Goal: Task Accomplishment & Management: Use online tool/utility

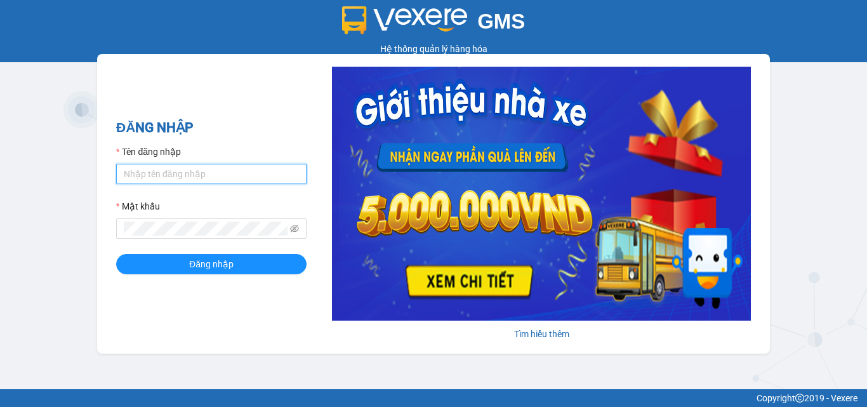
type input "hung.kimhoang"
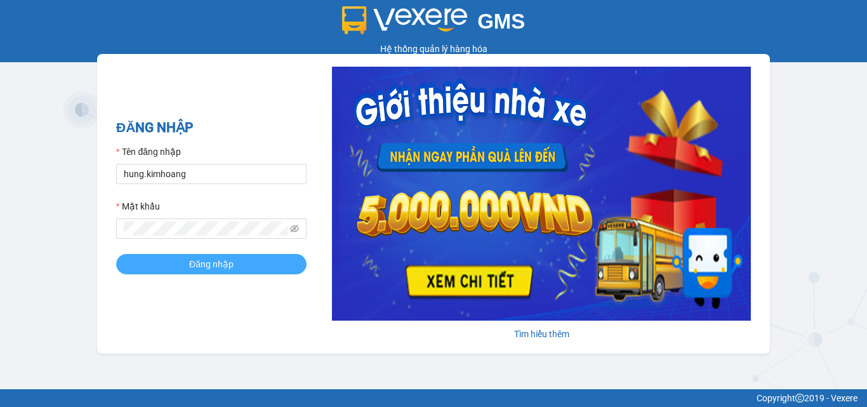
click at [177, 256] on button "Đăng nhập" at bounding box center [211, 264] width 190 height 20
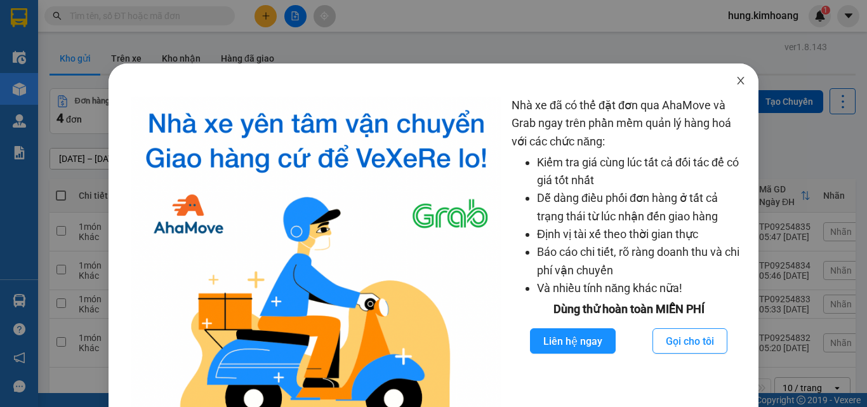
click at [736, 84] on icon "close" at bounding box center [741, 81] width 10 height 10
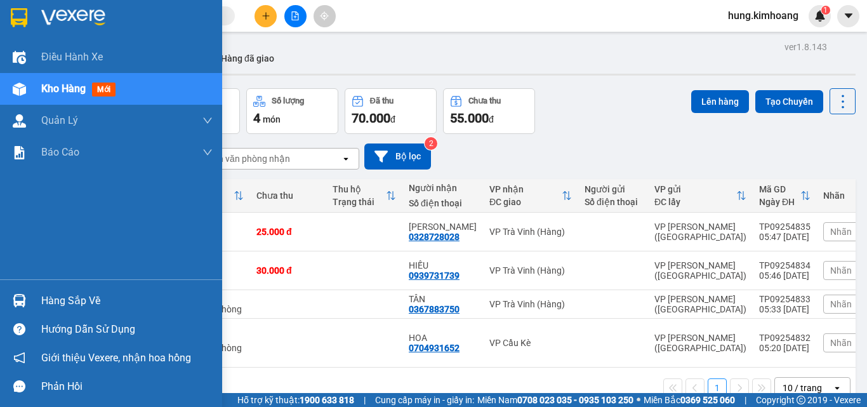
click at [87, 296] on div "Hàng sắp về" at bounding box center [126, 300] width 171 height 19
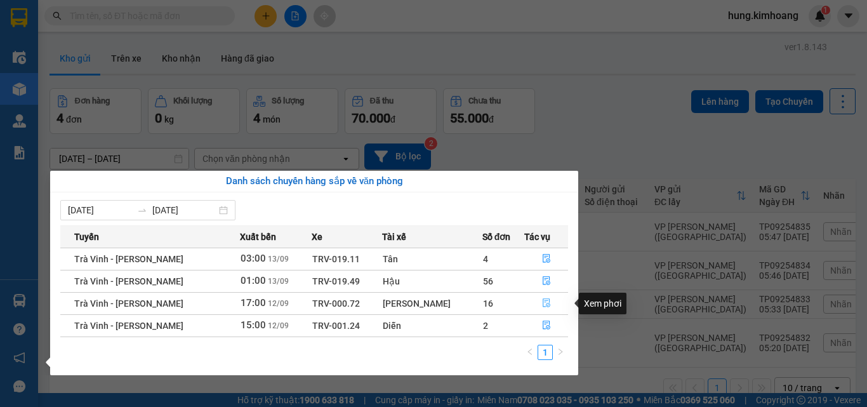
click at [544, 303] on icon "file-done" at bounding box center [547, 303] width 8 height 9
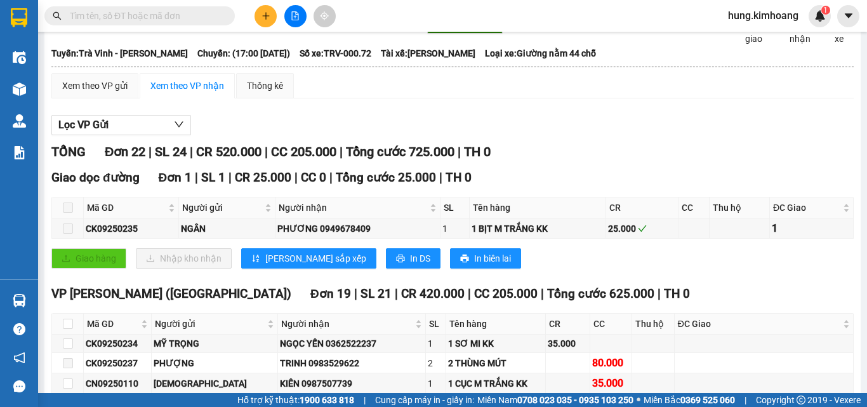
scroll to position [127, 0]
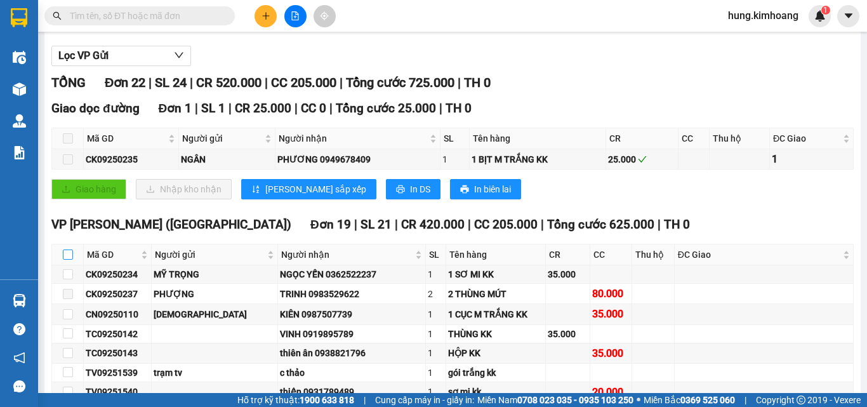
click at [67, 260] on input "checkbox" at bounding box center [68, 254] width 10 height 10
checkbox input "true"
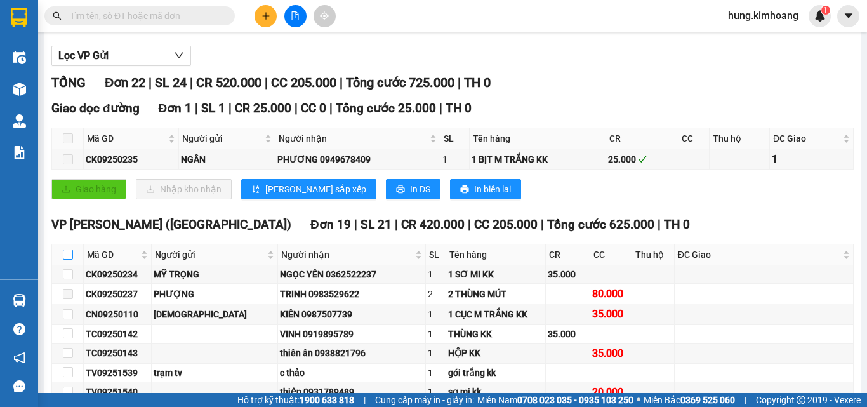
checkbox input "true"
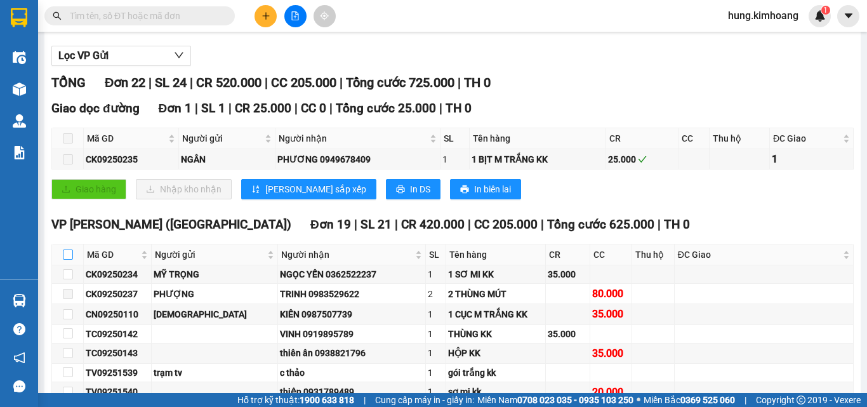
checkbox input "true"
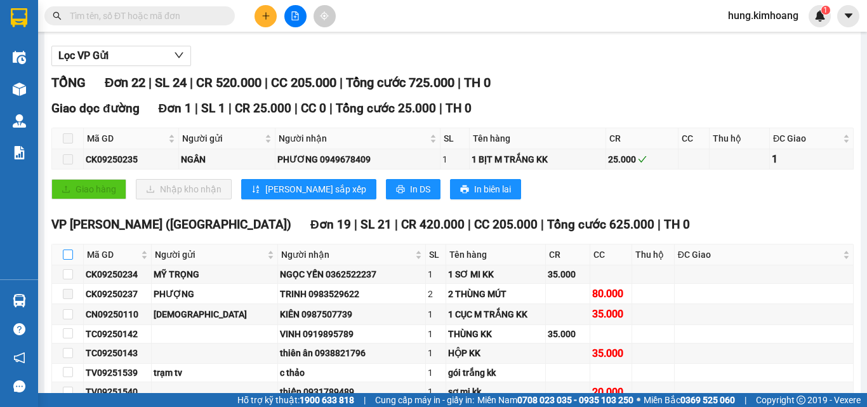
checkbox input "true"
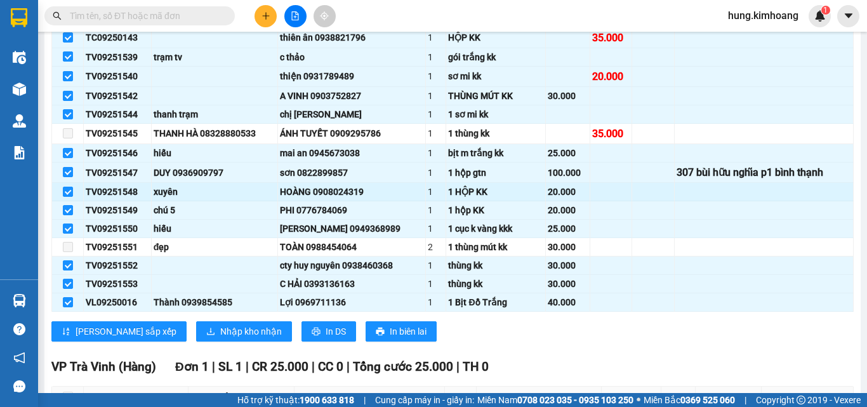
scroll to position [444, 0]
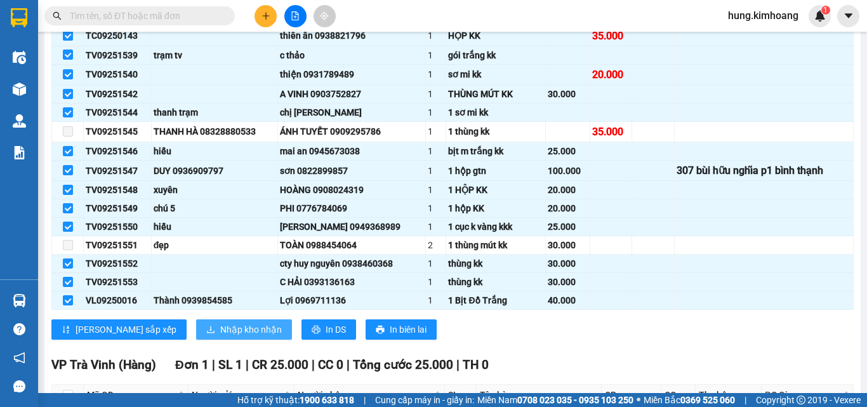
click at [220, 336] on span "Nhập kho nhận" at bounding box center [251, 329] width 62 height 14
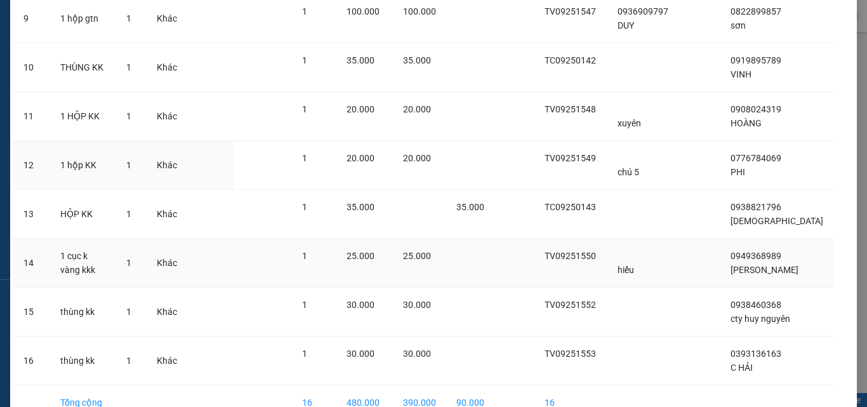
scroll to position [588, 0]
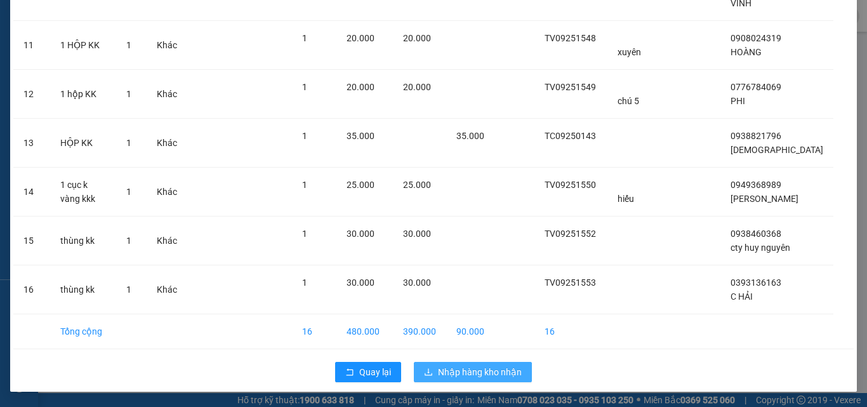
click at [442, 371] on span "Nhập hàng kho nhận" at bounding box center [480, 372] width 84 height 14
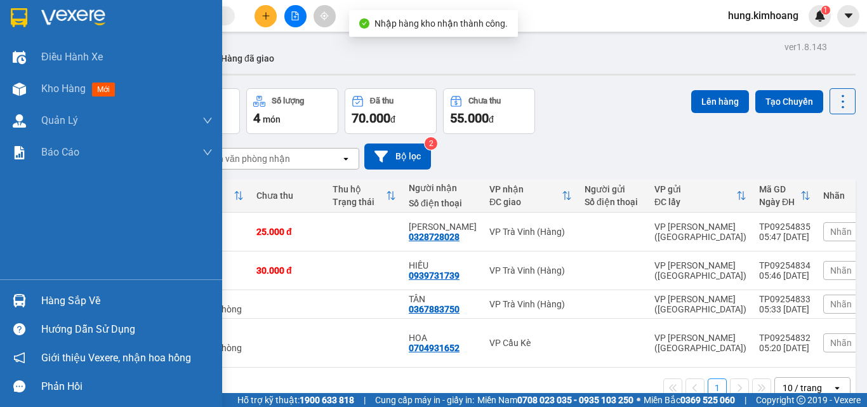
click at [67, 300] on td at bounding box center [61, 304] width 23 height 29
checkbox input "true"
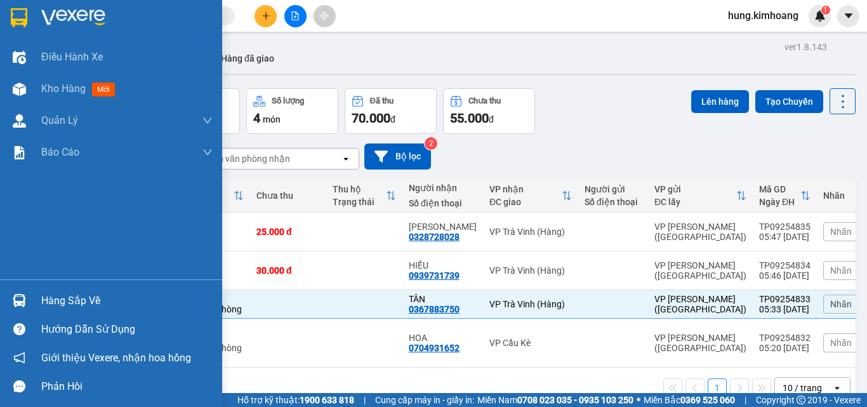
click at [48, 299] on div "Hàng sắp về" at bounding box center [126, 300] width 171 height 19
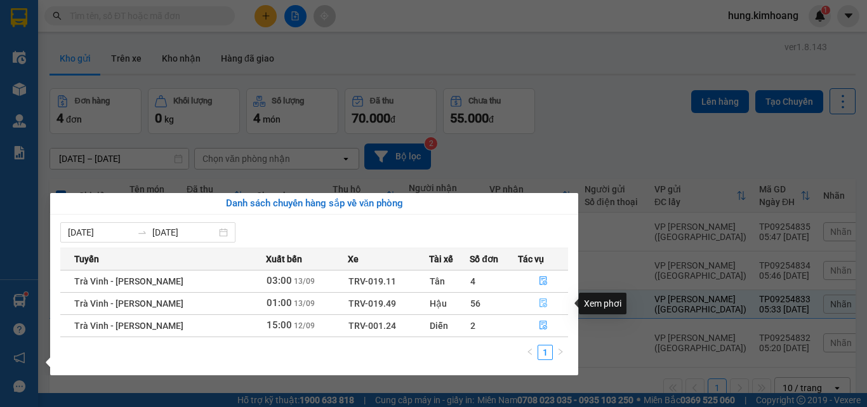
click at [542, 305] on icon "file-done" at bounding box center [543, 302] width 9 height 9
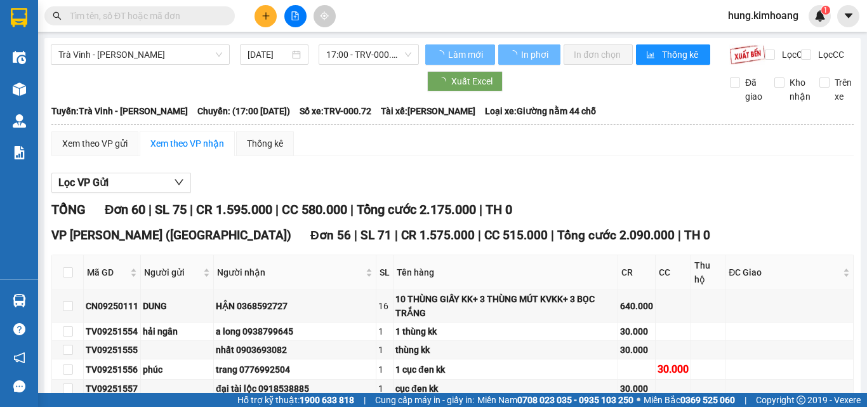
type input "13/09/2025"
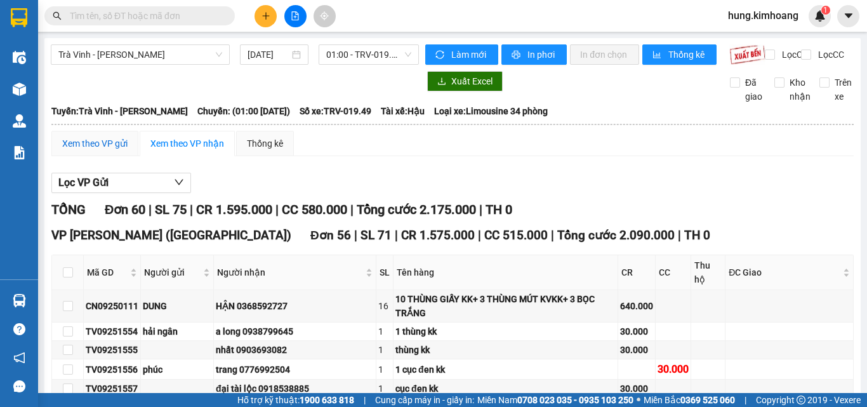
click at [93, 150] on div "Xem theo VP gửi" at bounding box center [94, 143] width 65 height 14
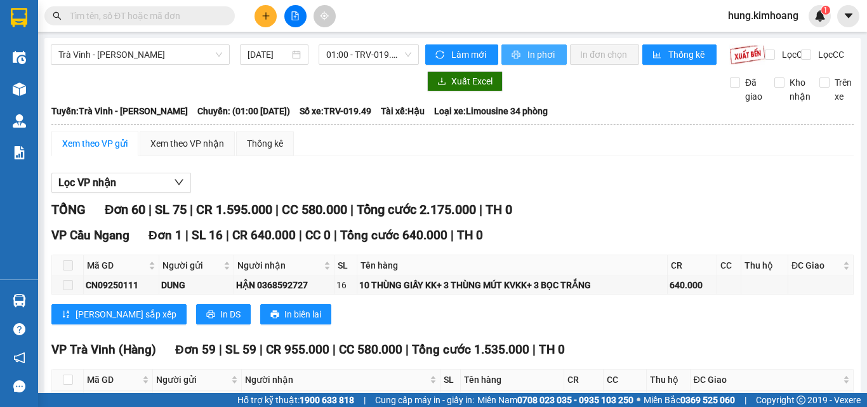
click at [529, 50] on span "In phơi" at bounding box center [541, 55] width 29 height 14
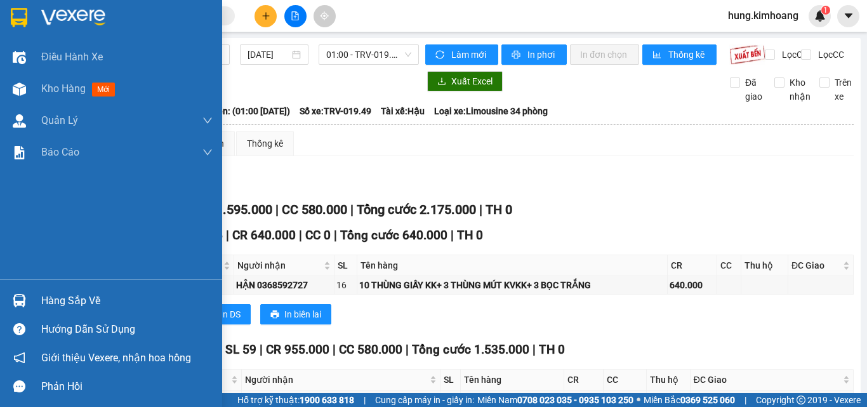
click at [40, 297] on div "Hàng sắp về" at bounding box center [111, 300] width 222 height 29
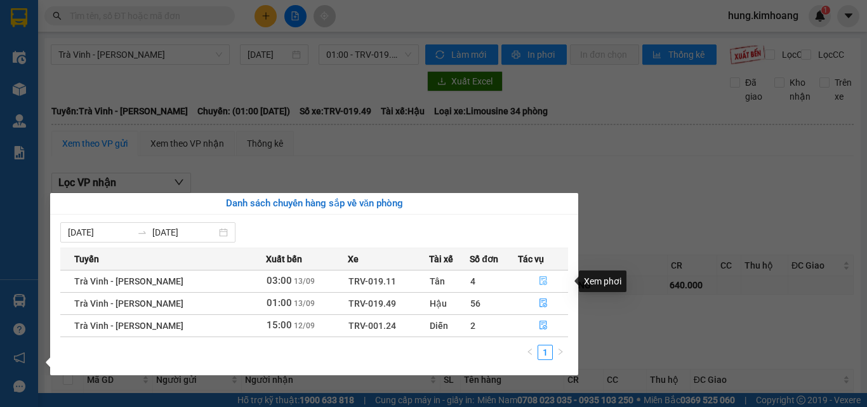
drag, startPoint x: 540, startPoint y: 280, endPoint x: 360, endPoint y: 284, distance: 179.7
click at [540, 280] on icon "file-done" at bounding box center [544, 281] width 8 height 9
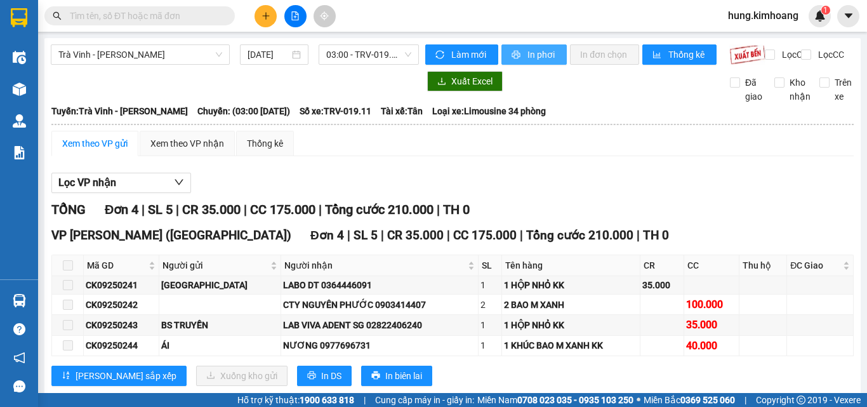
click at [537, 62] on button "In phơi" at bounding box center [533, 54] width 65 height 20
click at [531, 58] on span "In phơi" at bounding box center [541, 55] width 29 height 14
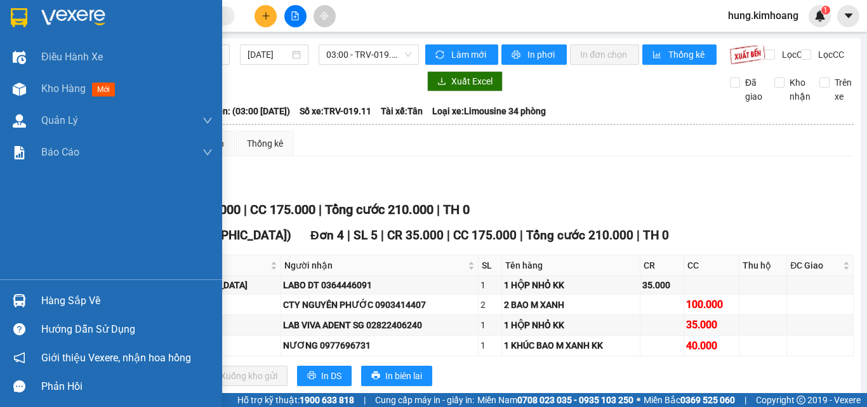
click at [74, 301] on div "Hàng sắp về" at bounding box center [126, 300] width 171 height 19
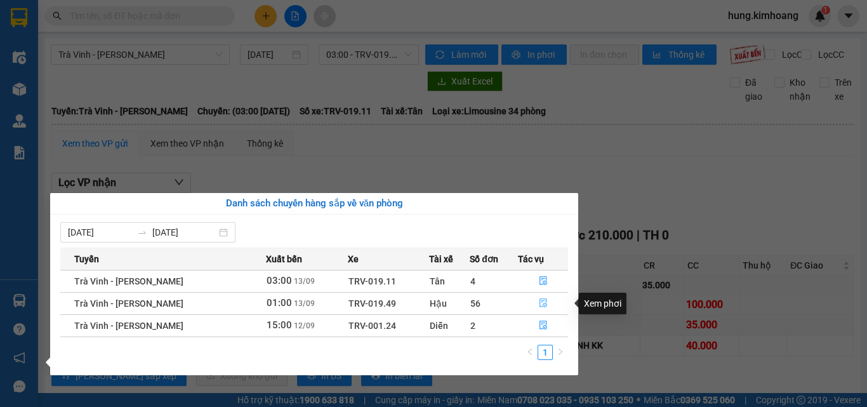
click at [540, 304] on icon "file-done" at bounding box center [543, 302] width 9 height 9
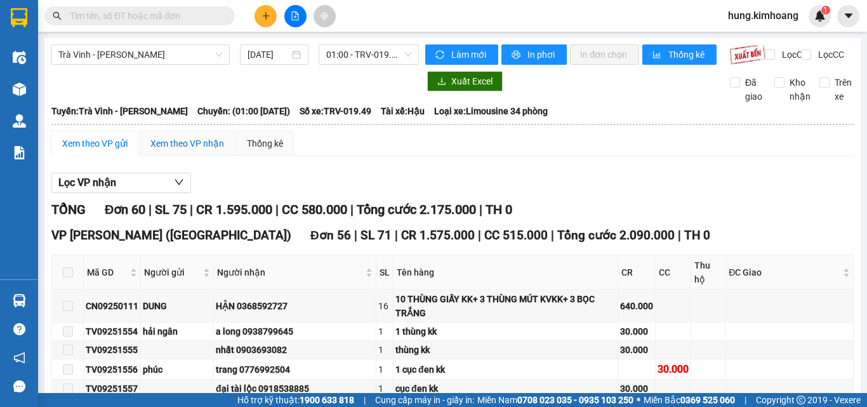
click at [183, 150] on div "Xem theo VP nhận" at bounding box center [187, 143] width 74 height 14
click at [69, 265] on label at bounding box center [68, 272] width 10 height 14
click at [73, 255] on th at bounding box center [68, 272] width 32 height 35
click at [68, 267] on input "checkbox" at bounding box center [68, 272] width 10 height 10
checkbox input "true"
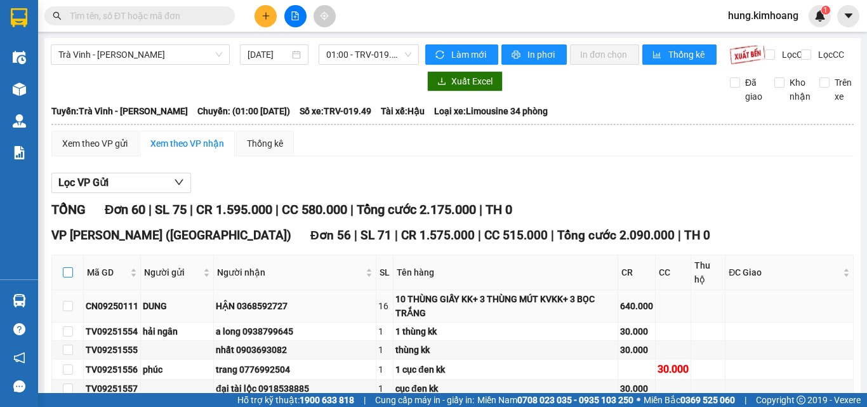
checkbox input "true"
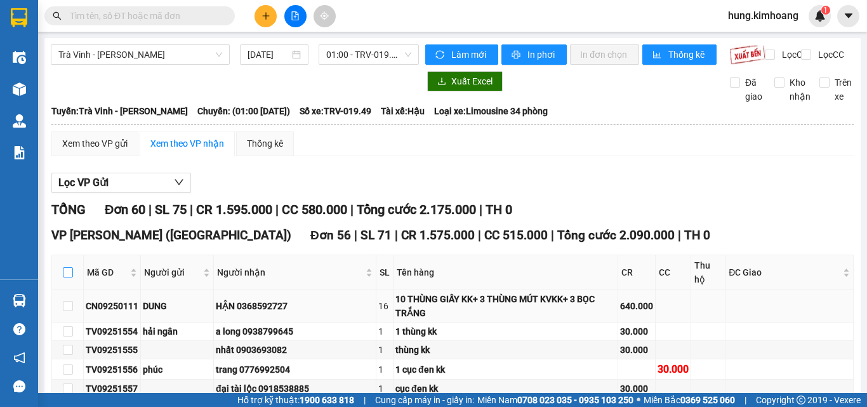
checkbox input "true"
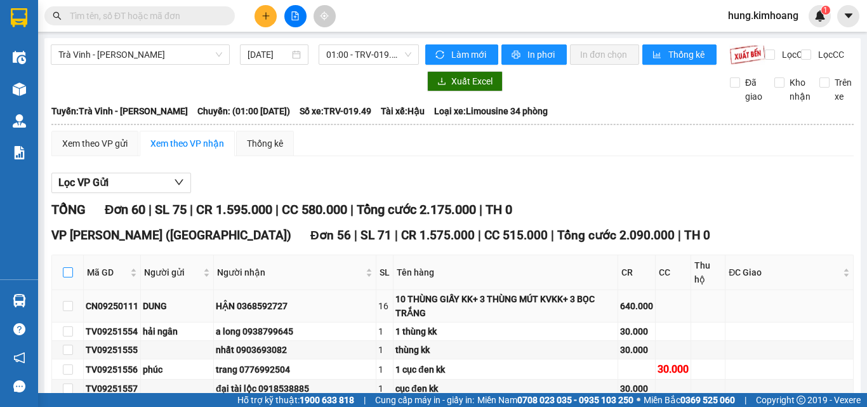
checkbox input "true"
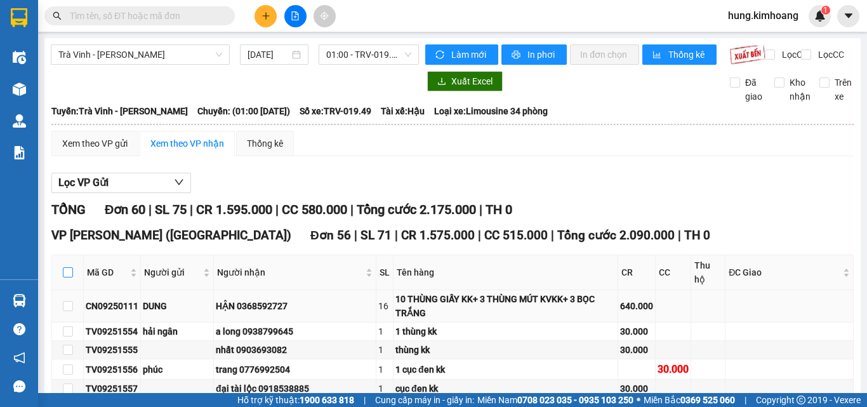
checkbox input "true"
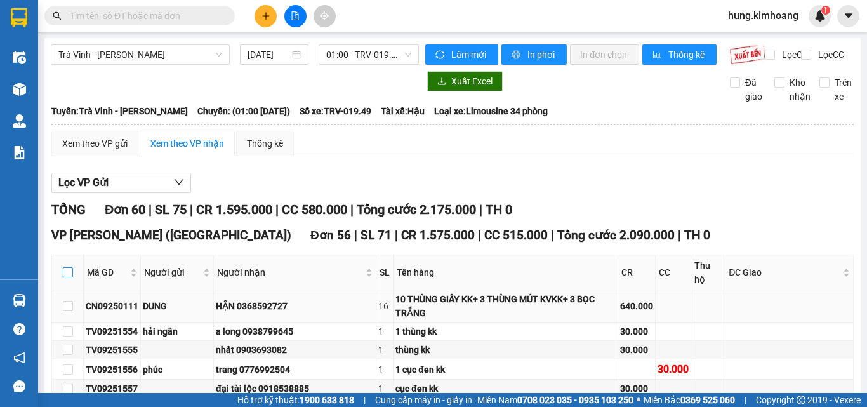
checkbox input "true"
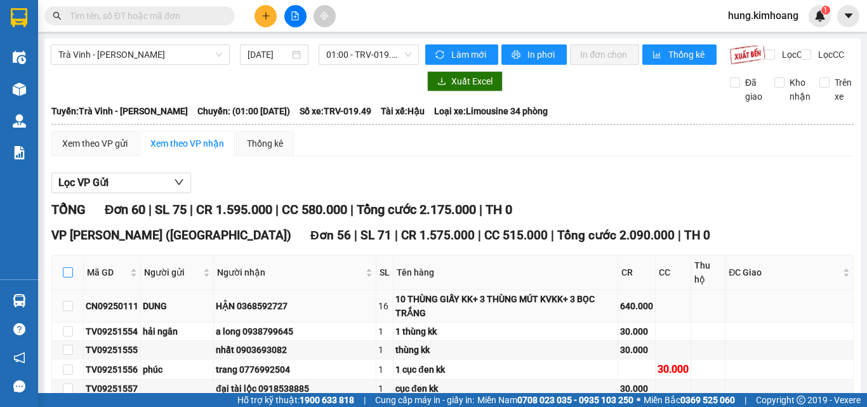
checkbox input "true"
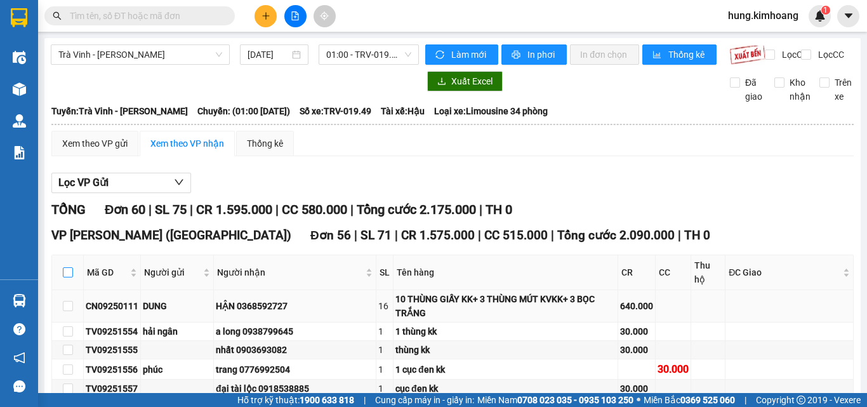
checkbox input "true"
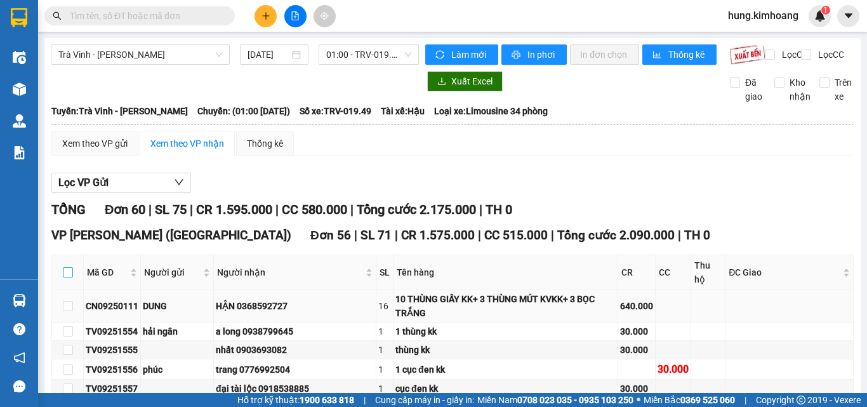
checkbox input "true"
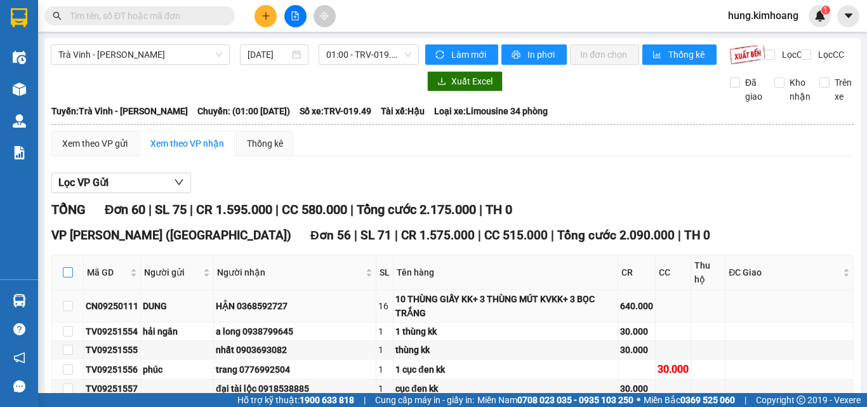
checkbox input "true"
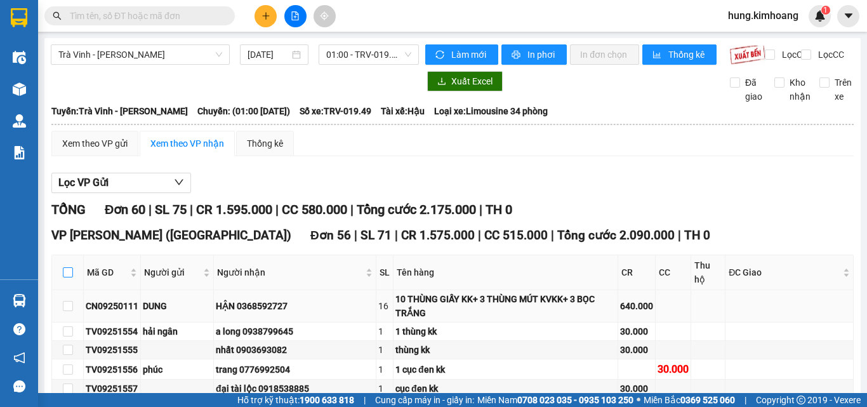
checkbox input "true"
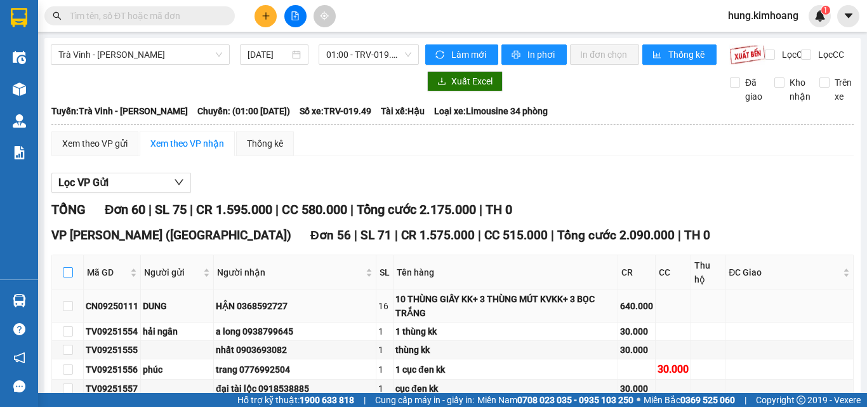
checkbox input "true"
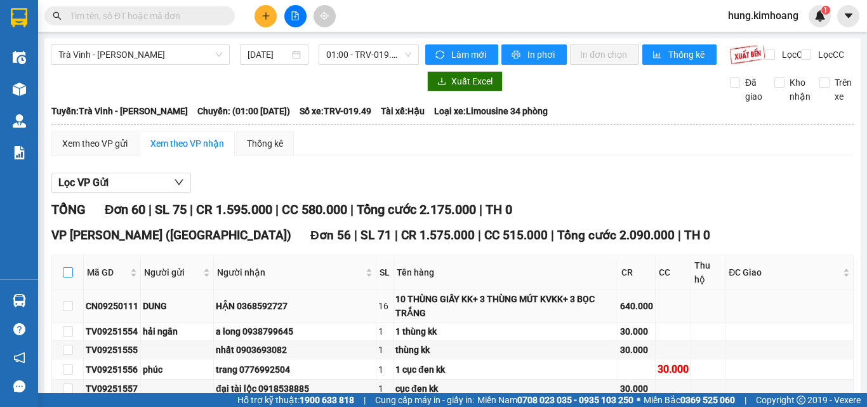
checkbox input "true"
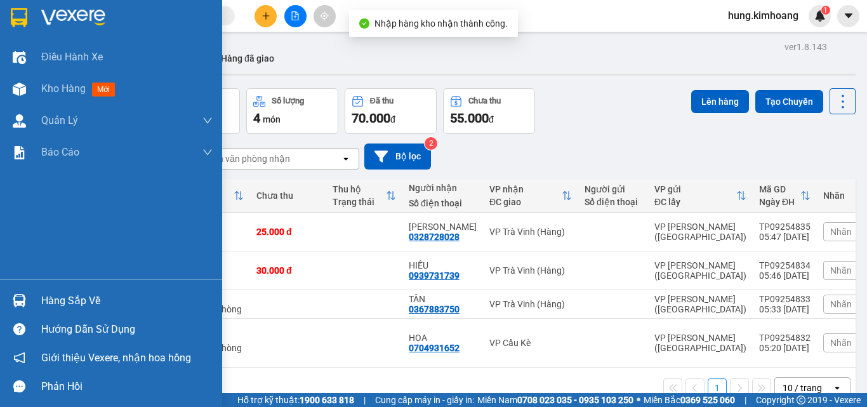
click at [46, 300] on div "Hàng sắp về" at bounding box center [126, 300] width 171 height 19
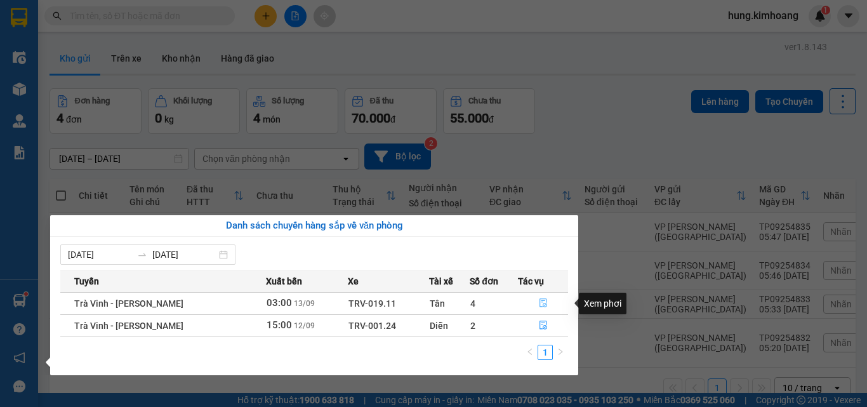
click at [540, 303] on icon "file-done" at bounding box center [543, 302] width 9 height 9
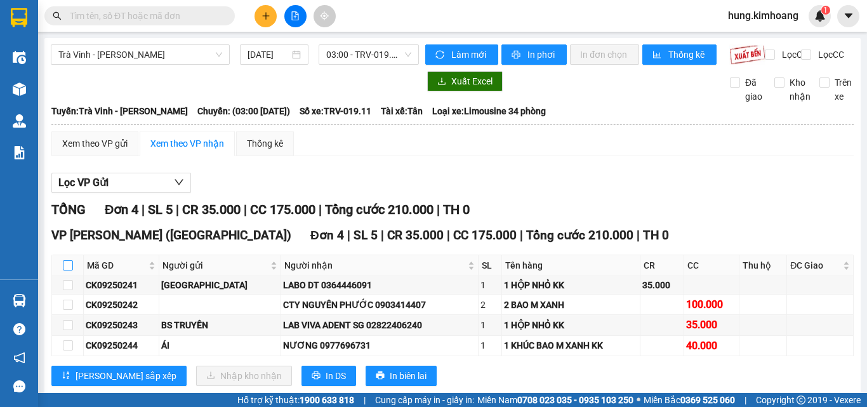
click at [69, 270] on input "checkbox" at bounding box center [68, 265] width 10 height 10
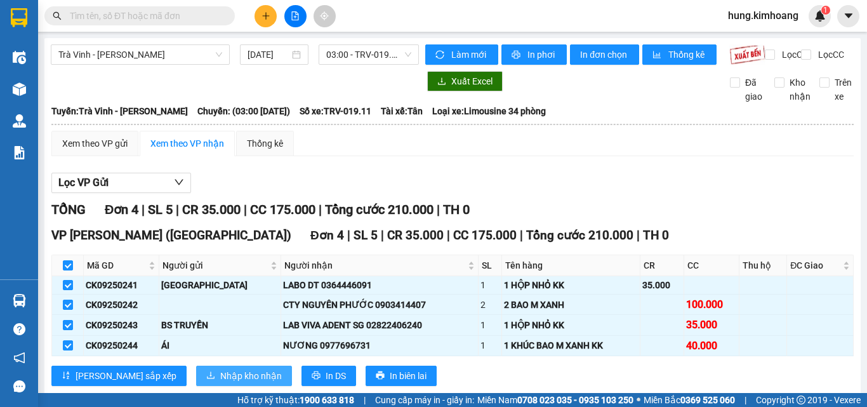
click at [220, 383] on span "Nhập kho nhận" at bounding box center [251, 376] width 62 height 14
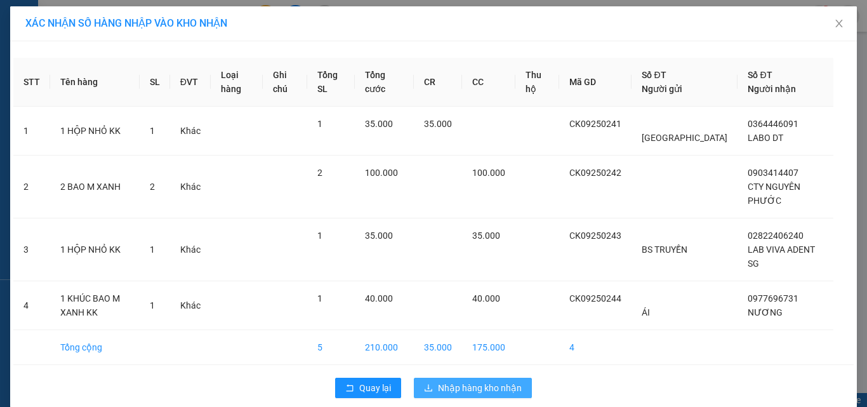
click at [498, 381] on span "Nhập hàng kho nhận" at bounding box center [480, 388] width 84 height 14
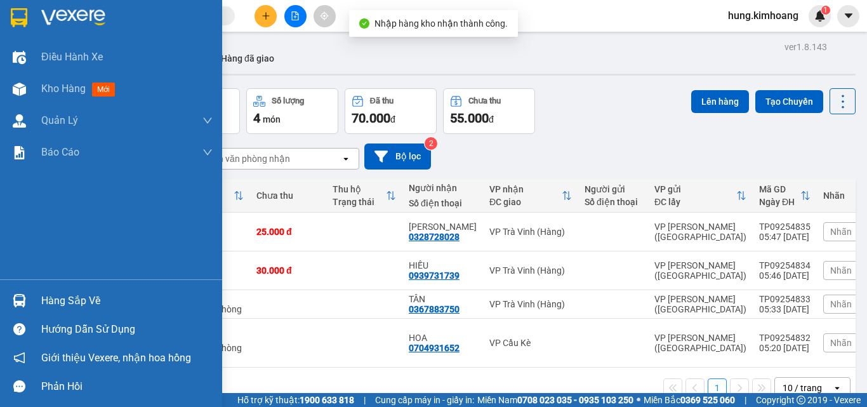
click at [70, 302] on div "Hàng sắp về" at bounding box center [126, 300] width 171 height 19
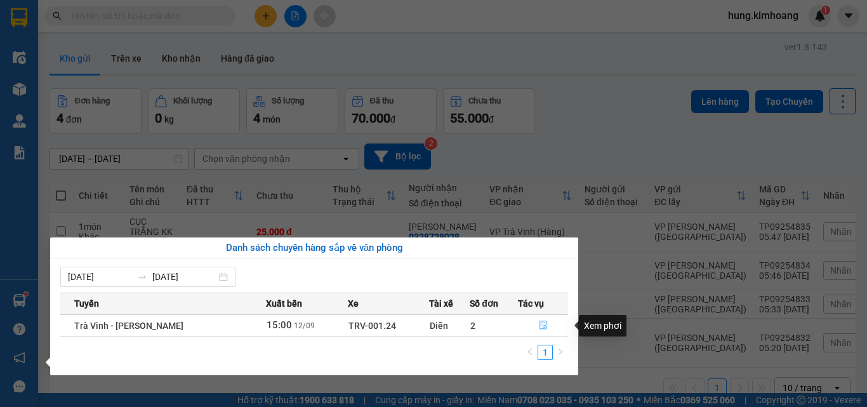
click at [542, 324] on icon "file-done" at bounding box center [543, 325] width 9 height 9
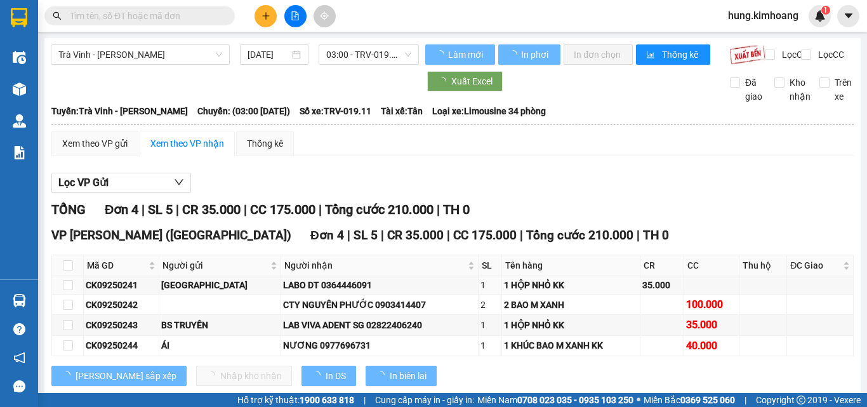
type input "12/09/2025"
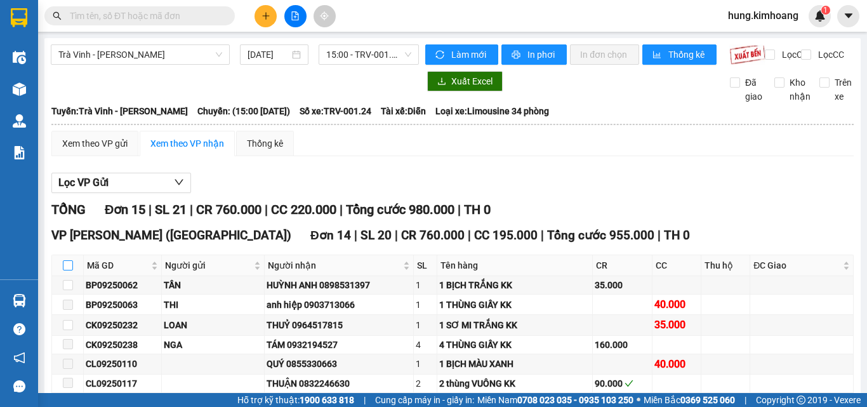
click at [69, 270] on input "checkbox" at bounding box center [68, 265] width 10 height 10
checkbox input "true"
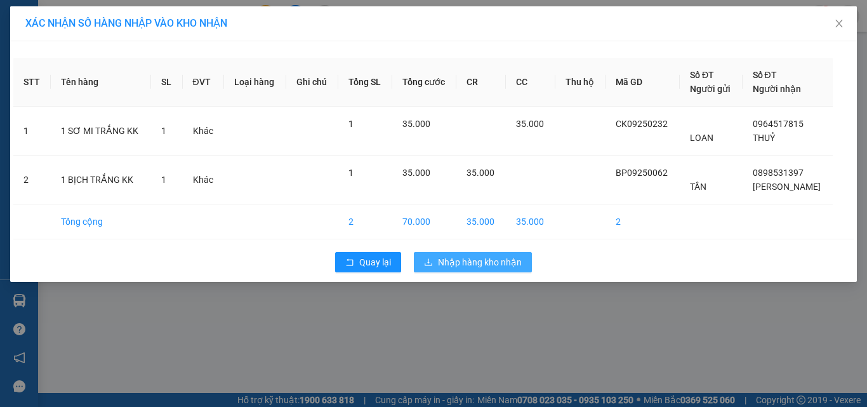
click at [460, 264] on span "Nhập hàng kho nhận" at bounding box center [480, 262] width 84 height 14
